Goal: Information Seeking & Learning: Learn about a topic

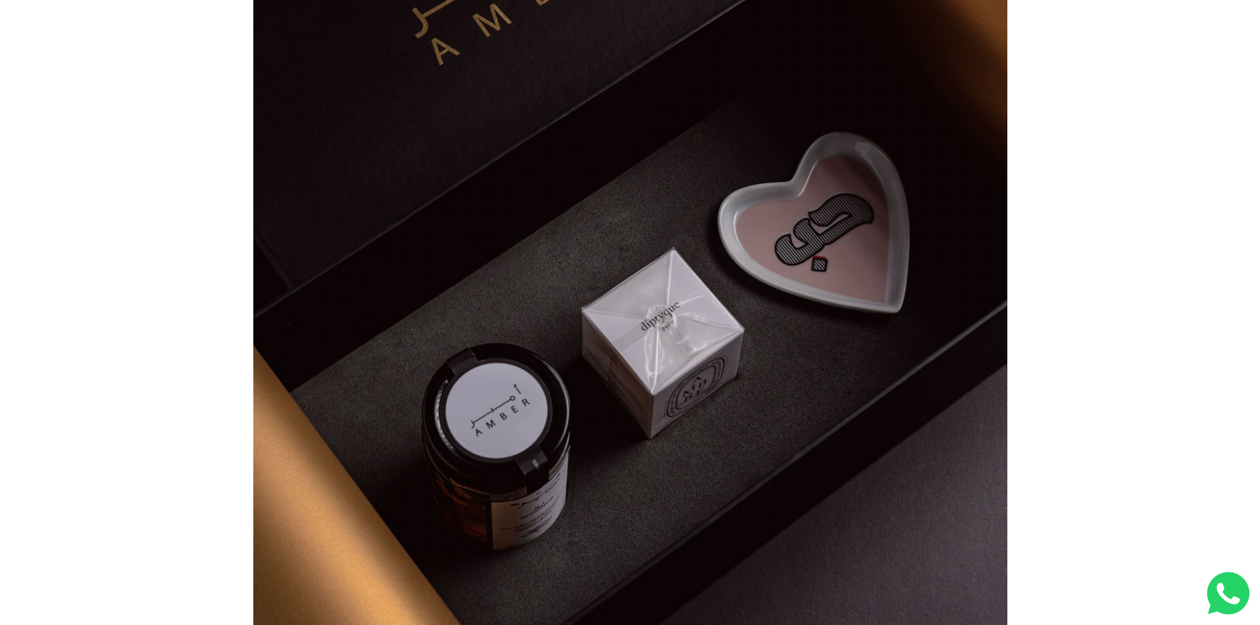
scroll to position [463, 0]
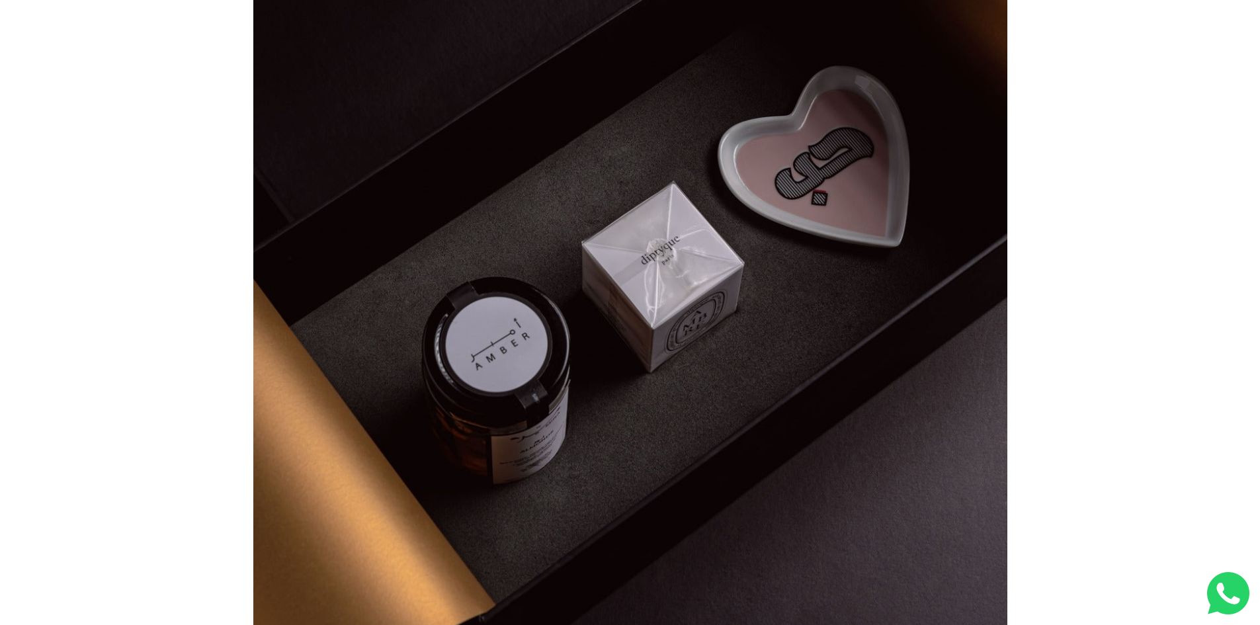
drag, startPoint x: 1011, startPoint y: 186, endPoint x: 1010, endPoint y: 234, distance: 48.3
click at [1047, 296] on div "We have worked with local governments and private entities to create unmissable…" at bounding box center [630, 254] width 1260 height 1214
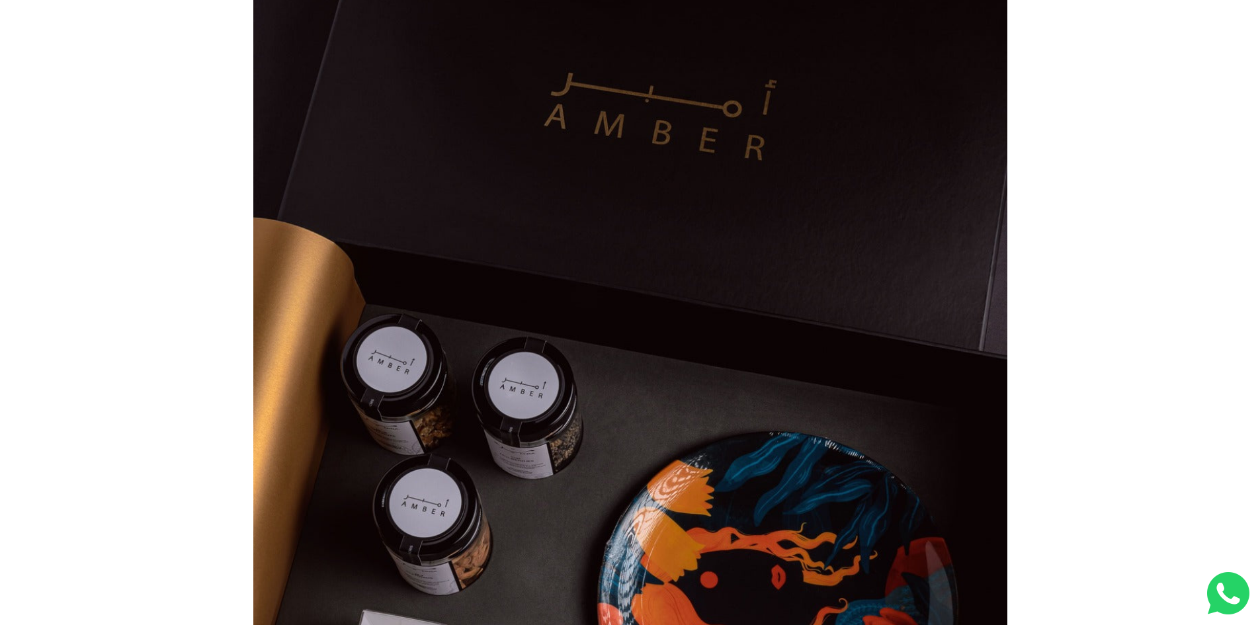
scroll to position [0, 0]
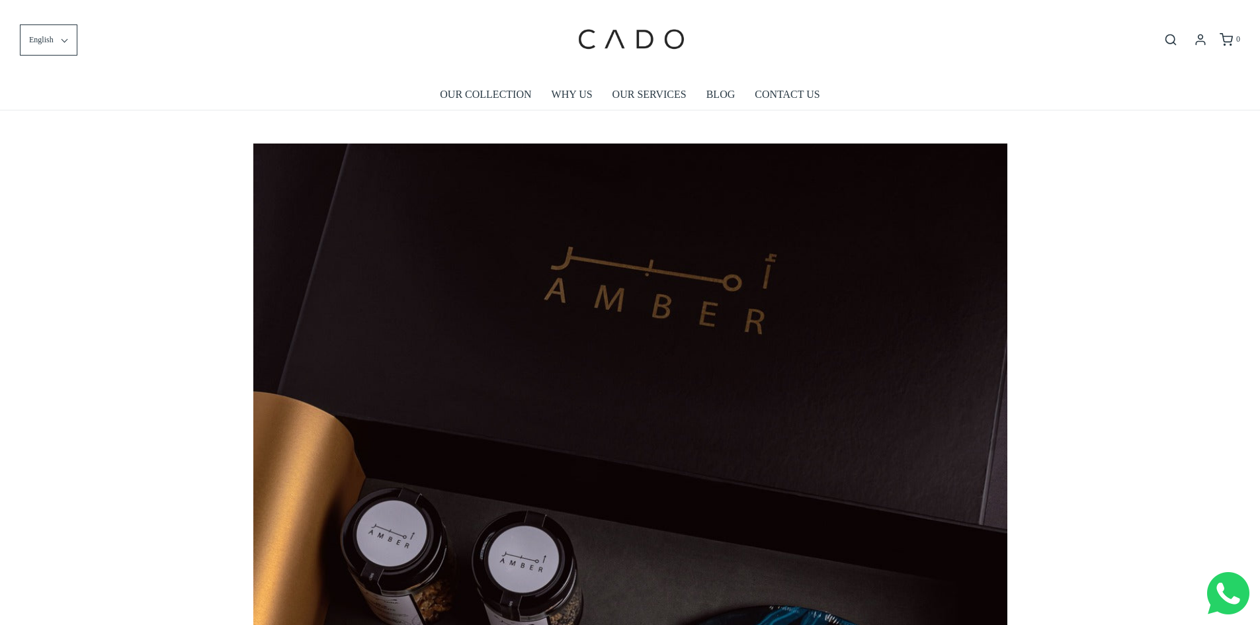
drag, startPoint x: 1025, startPoint y: 442, endPoint x: 954, endPoint y: 158, distance: 292.3
click at [649, 101] on link "OUR SERVICES" at bounding box center [650, 94] width 74 height 30
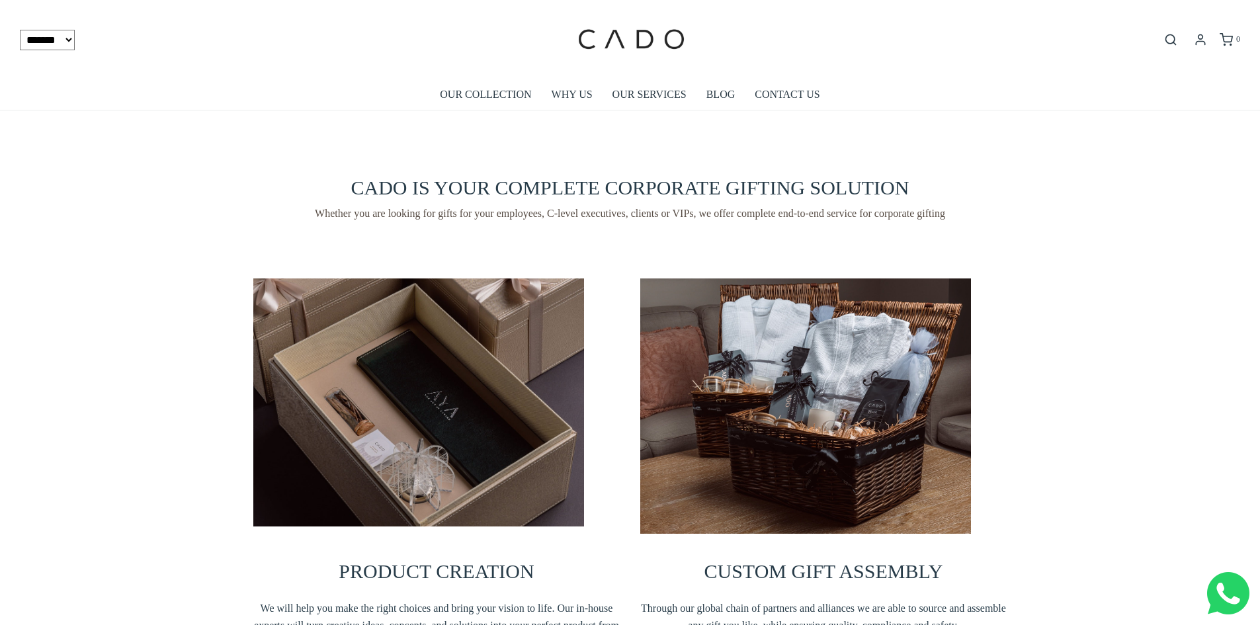
drag, startPoint x: 1054, startPoint y: 454, endPoint x: 1083, endPoint y: 372, distance: 87.0
click at [664, 95] on link "OUR SERVICES" at bounding box center [650, 94] width 74 height 30
drag, startPoint x: 803, startPoint y: 560, endPoint x: 714, endPoint y: 204, distance: 366.7
click at [814, 198] on span "CADO IS YOUR COMPLETE CORPORATE GIFTING SOLUTION" at bounding box center [630, 188] width 558 height 22
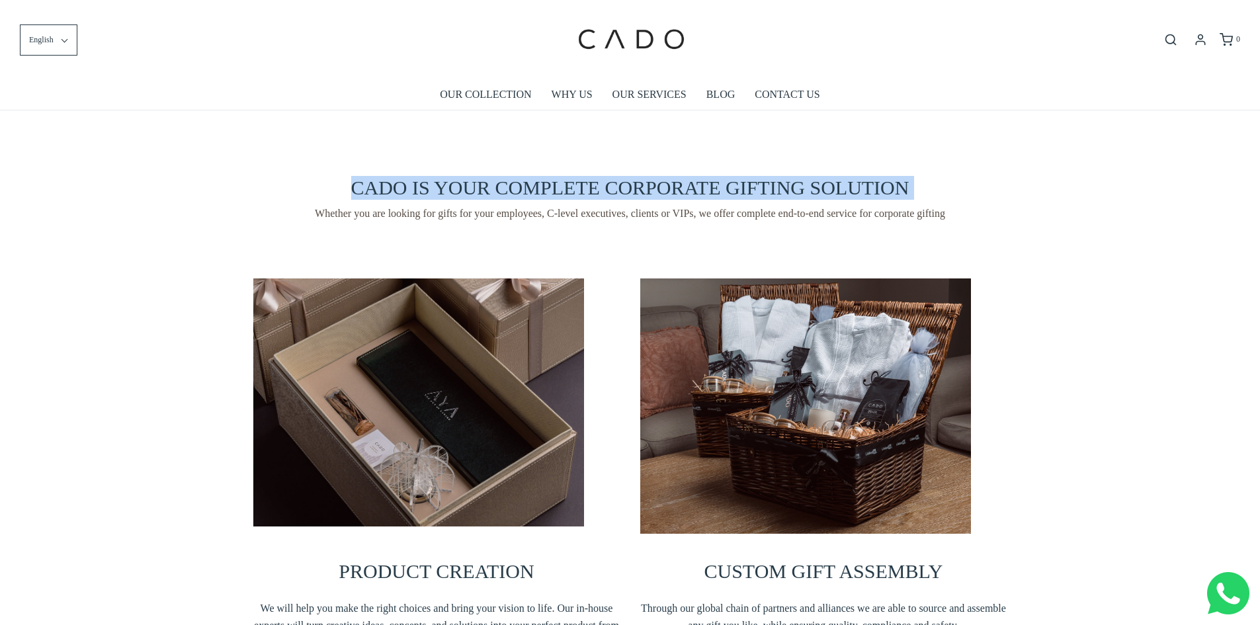
click at [814, 198] on span "CADO IS YOUR COMPLETE CORPORATE GIFTING SOLUTION" at bounding box center [630, 188] width 558 height 22
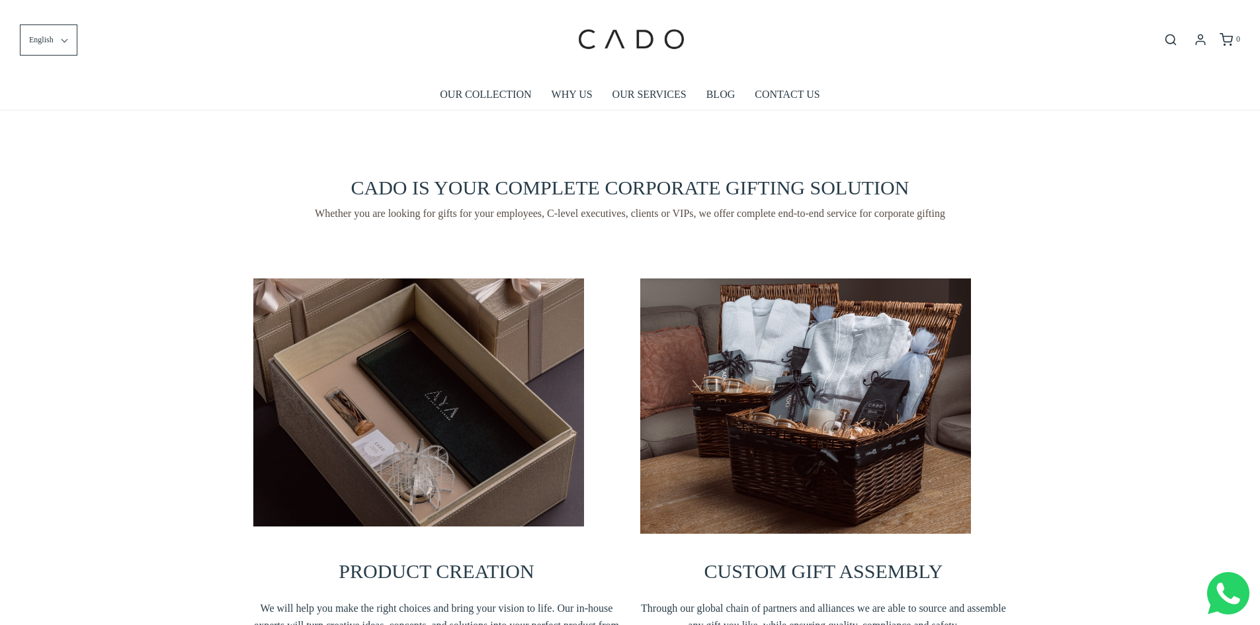
click at [956, 210] on span "Whether you are looking for gifts for your employees, C-level executives, clien…" at bounding box center [630, 214] width 754 height 16
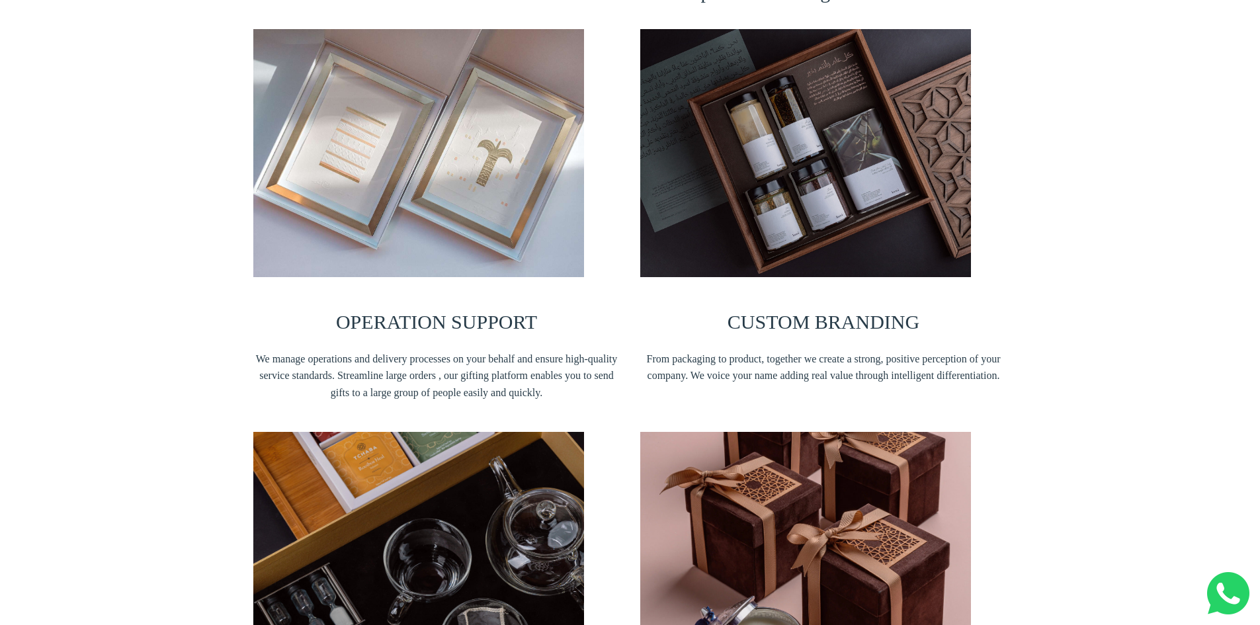
scroll to position [926, 0]
